Goal: Information Seeking & Learning: Learn about a topic

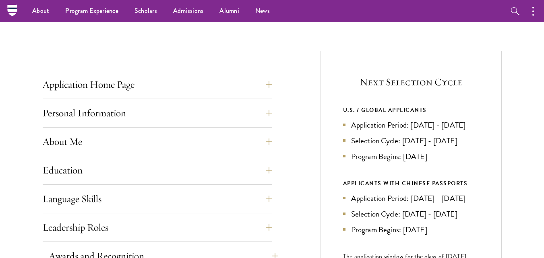
scroll to position [274, 0]
click at [272, 83] on button "Application Home Page" at bounding box center [164, 85] width 230 height 19
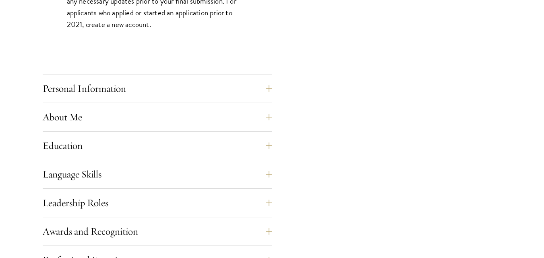
scroll to position [672, 0]
click at [157, 97] on button "Personal Information" at bounding box center [164, 88] width 230 height 19
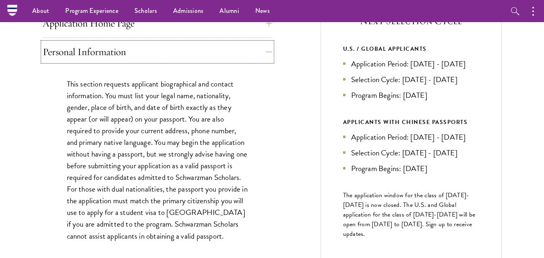
scroll to position [337, 0]
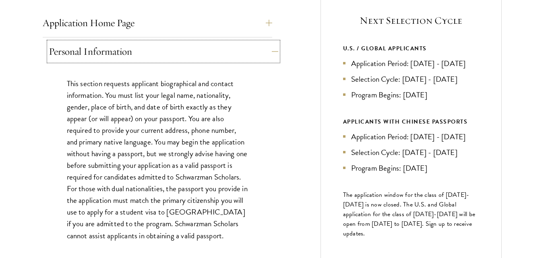
click at [274, 42] on button "Personal Information" at bounding box center [164, 51] width 230 height 19
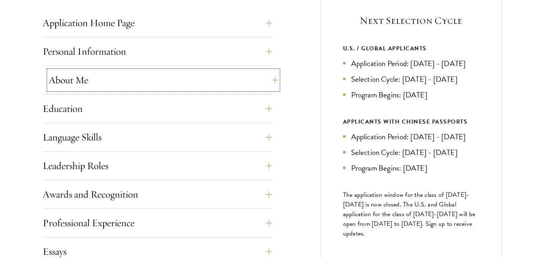
click at [264, 80] on button "About Me" at bounding box center [164, 80] width 230 height 19
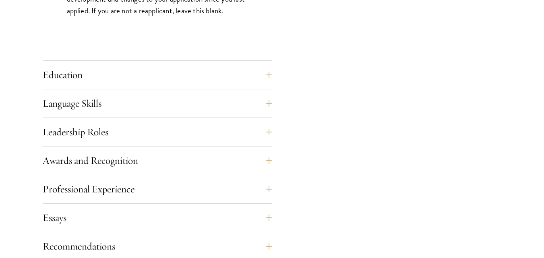
scroll to position [785, 0]
click at [195, 70] on button "Education" at bounding box center [164, 74] width 230 height 19
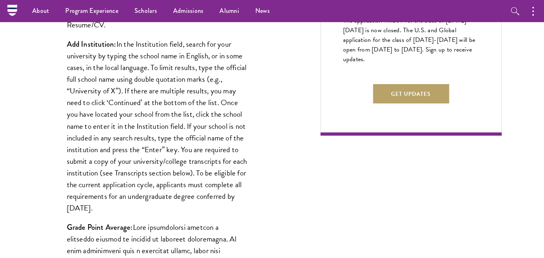
scroll to position [511, 0]
click at [67, 45] on strong "Add Institution:" at bounding box center [92, 44] width 50 height 11
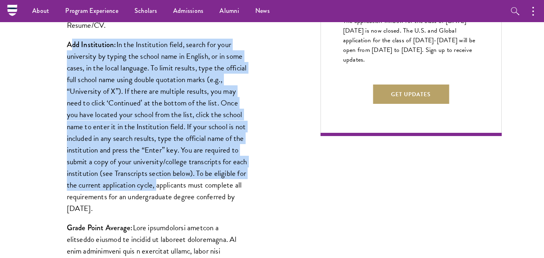
drag, startPoint x: 71, startPoint y: 45, endPoint x: 190, endPoint y: 181, distance: 180.8
click at [190, 181] on p "Add Institution: In the Institution field, search for your university by typing…" at bounding box center [157, 127] width 181 height 176
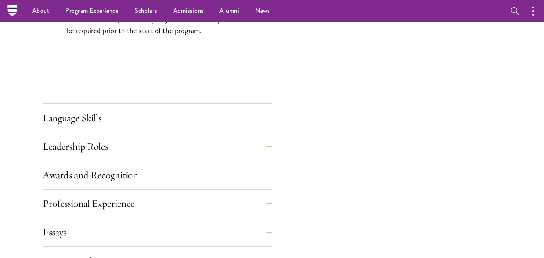
scroll to position [1352, 0]
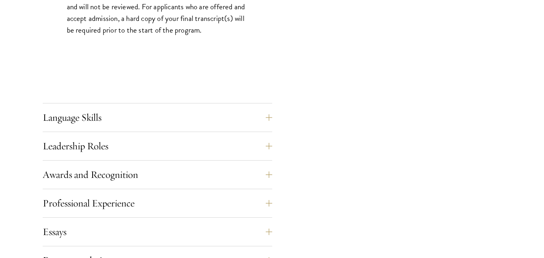
click at [86, 127] on div "Language Skills List up to three additional languages and indicate your level o…" at bounding box center [158, 120] width 230 height 24
click at [266, 112] on button "Language Skills" at bounding box center [164, 117] width 230 height 19
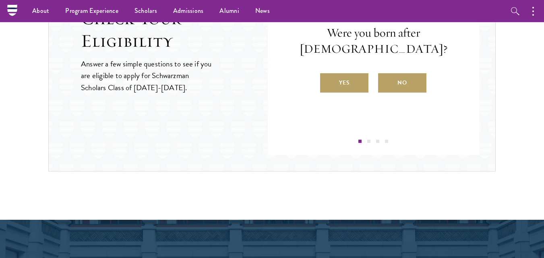
scroll to position [1281, 0]
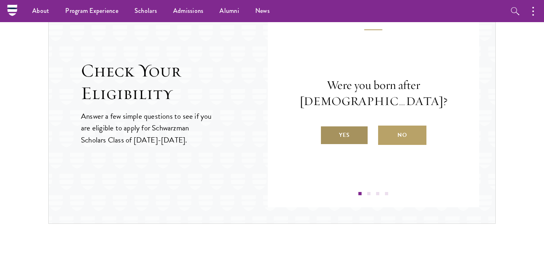
click at [320, 139] on label "Yes" at bounding box center [344, 135] width 48 height 19
click at [320, 134] on input "Yes" at bounding box center [323, 130] width 7 height 7
click at [350, 142] on label "Yes" at bounding box center [344, 135] width 48 height 19
click at [328, 134] on input "Yes" at bounding box center [323, 130] width 7 height 7
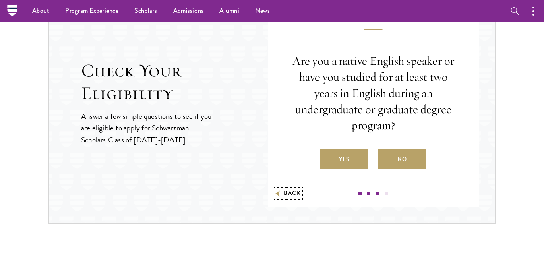
click at [286, 194] on button "Back" at bounding box center [288, 193] width 25 height 8
radio input "false"
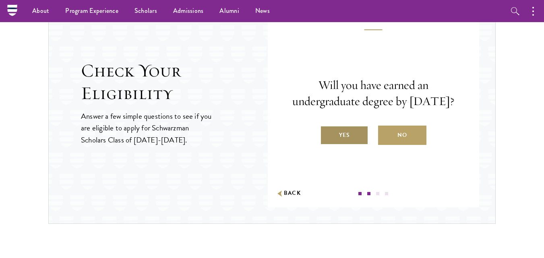
click at [329, 145] on label "Yes" at bounding box center [344, 135] width 48 height 19
click at [328, 134] on input "Yes" at bounding box center [323, 130] width 7 height 7
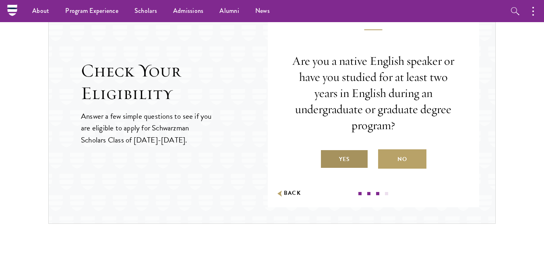
click at [364, 156] on label "Yes" at bounding box center [344, 159] width 48 height 19
click at [328, 156] on input "Yes" at bounding box center [323, 154] width 7 height 7
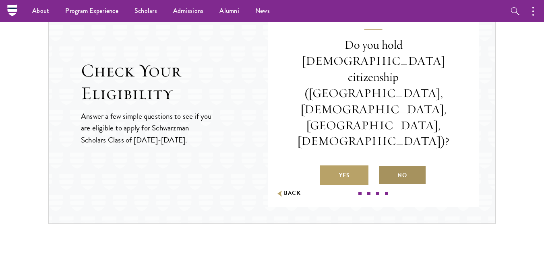
click at [398, 166] on label "No" at bounding box center [402, 175] width 48 height 19
click at [386, 167] on input "No" at bounding box center [381, 170] width 7 height 7
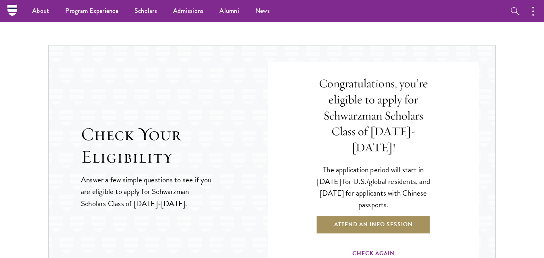
scroll to position [1217, 0]
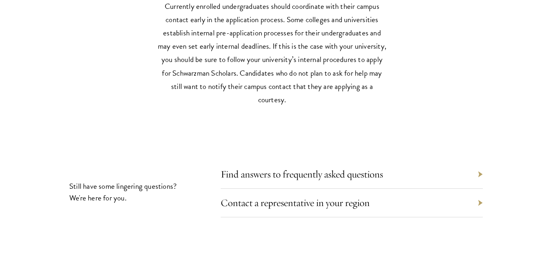
scroll to position [3536, 0]
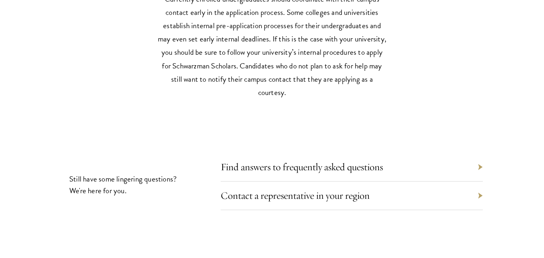
click at [293, 158] on div "Find answers to frequently asked questions" at bounding box center [352, 167] width 262 height 29
click at [286, 161] on link "Find answers to frequently asked questions" at bounding box center [308, 167] width 162 height 12
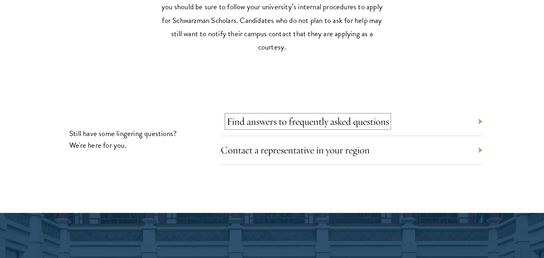
scroll to position [3584, 0]
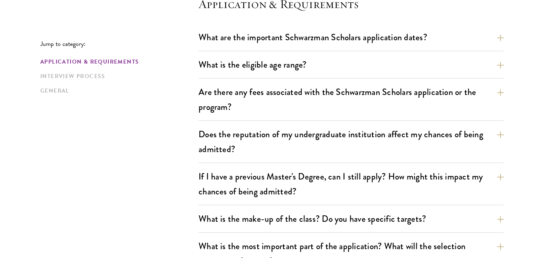
scroll to position [243, 0]
click at [498, 60] on button "What is the eligible age range?" at bounding box center [357, 64] width 305 height 18
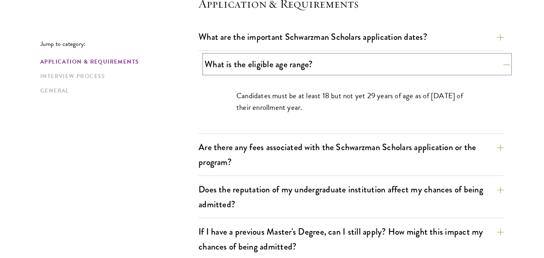
click at [498, 60] on button "What is the eligible age range?" at bounding box center [357, 64] width 305 height 18
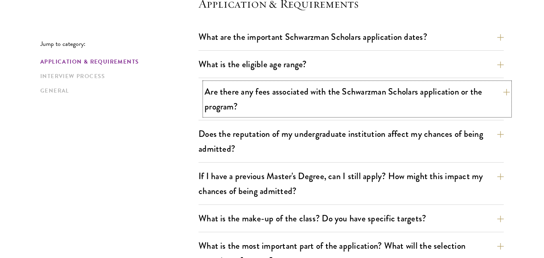
click at [498, 89] on button "Are there any fees associated with the Schwarzman Scholars application or the p…" at bounding box center [357, 99] width 305 height 33
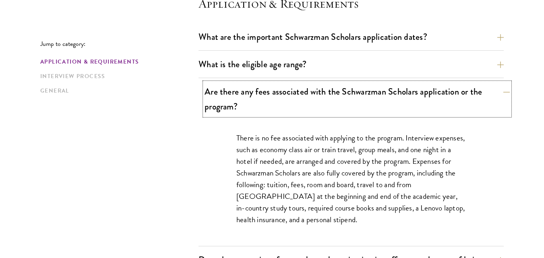
click at [498, 89] on button "Are there any fees associated with the Schwarzman Scholars application or the p…" at bounding box center [357, 99] width 305 height 33
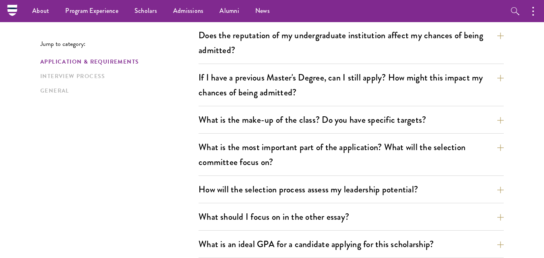
scroll to position [342, 0]
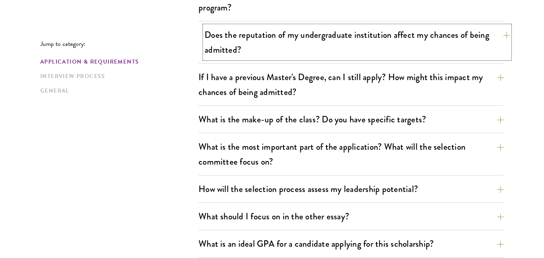
click at [424, 53] on button "Does the reputation of my undergraduate institution affect my chances of being …" at bounding box center [357, 42] width 305 height 33
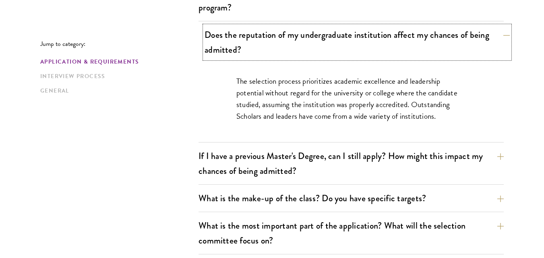
click at [424, 53] on button "Does the reputation of my undergraduate institution affect my chances of being …" at bounding box center [357, 42] width 305 height 33
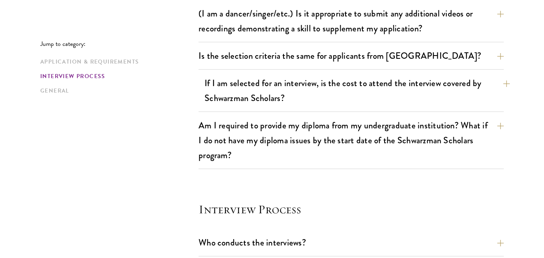
scroll to position [776, 0]
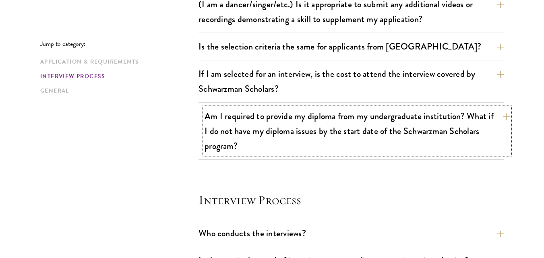
click at [469, 124] on button "Am I required to provide my diploma from my undergraduate institution? What if …" at bounding box center [357, 131] width 305 height 48
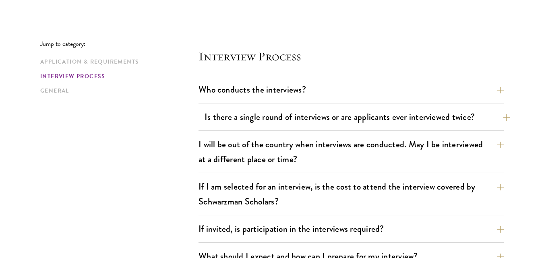
scroll to position [1023, 0]
click at [284, 84] on button "Who conducts the interviews?" at bounding box center [357, 89] width 305 height 18
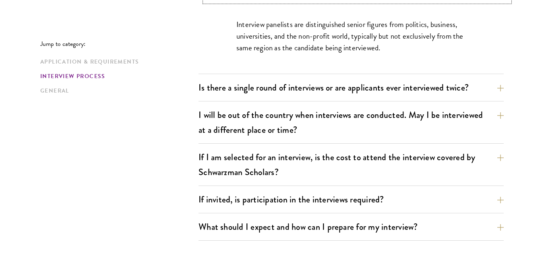
scroll to position [1017, 0]
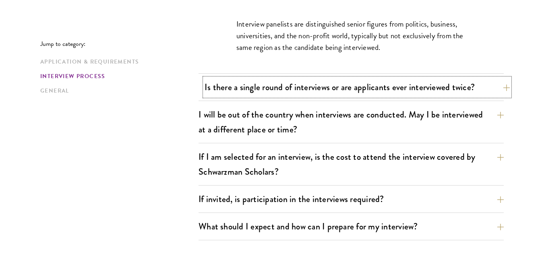
click at [244, 89] on button "Is there a single round of interviews or are applicants ever interviewed twice?" at bounding box center [357, 87] width 305 height 18
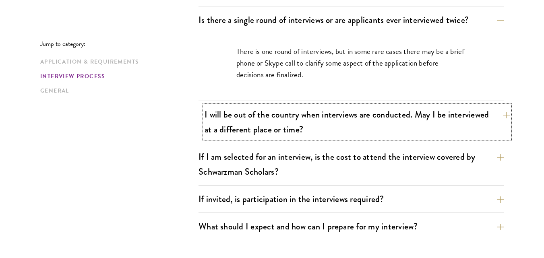
click at [315, 118] on button "I will be out of the country when interviews are conducted. May I be interviewe…" at bounding box center [357, 122] width 305 height 33
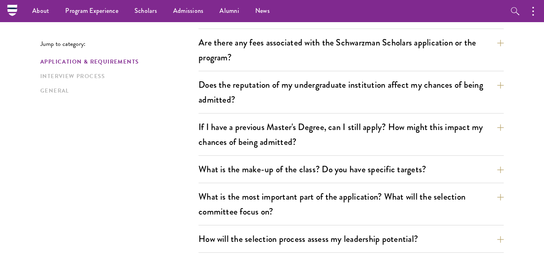
scroll to position [291, 0]
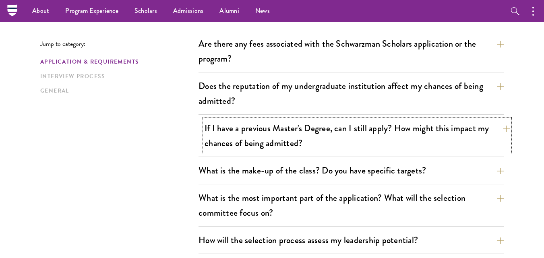
click at [312, 127] on button "If I have a previous Master's Degree, can I still apply? How might this impact …" at bounding box center [357, 135] width 305 height 33
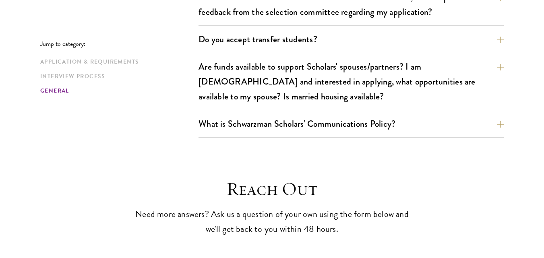
scroll to position [1499, 0]
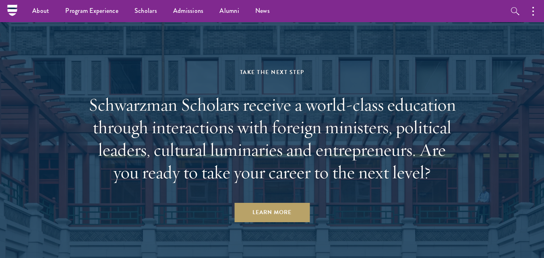
scroll to position [2170, 0]
click at [128, 94] on h2 "Schwarzman Scholars receive a world-class education through interactions with f…" at bounding box center [272, 139] width 375 height 90
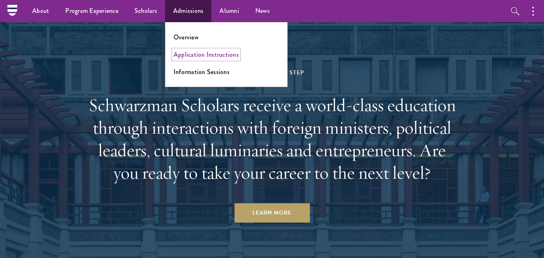
click at [188, 52] on link "Application Instructions" at bounding box center [206, 54] width 65 height 9
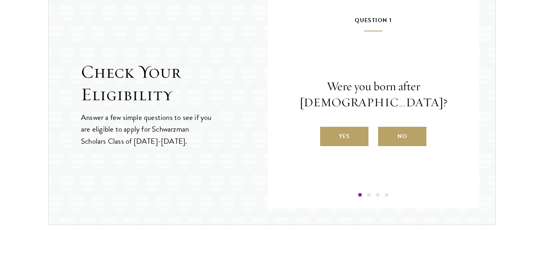
scroll to position [915, 0]
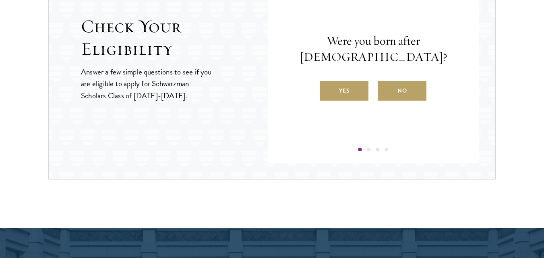
drag, startPoint x: 264, startPoint y: 156, endPoint x: 260, endPoint y: 209, distance: 53.7
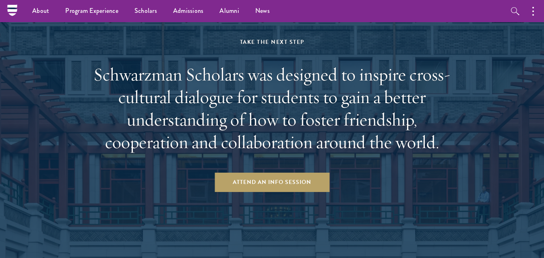
scroll to position [1186, 0]
